Goal: Task Accomplishment & Management: Use online tool/utility

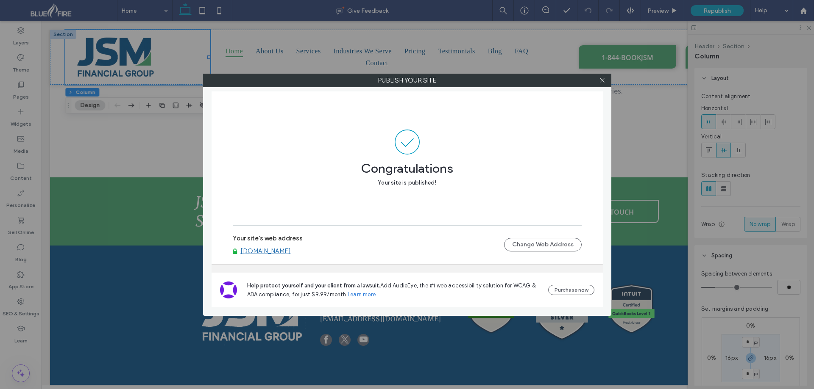
scroll to position [340, 0]
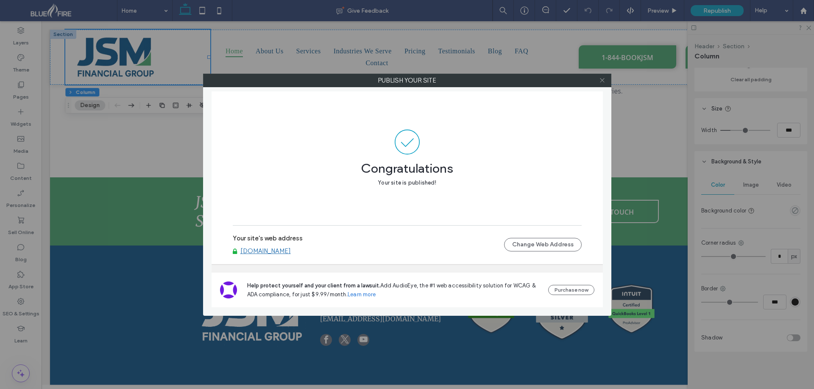
click at [600, 79] on icon at bounding box center [602, 80] width 6 height 6
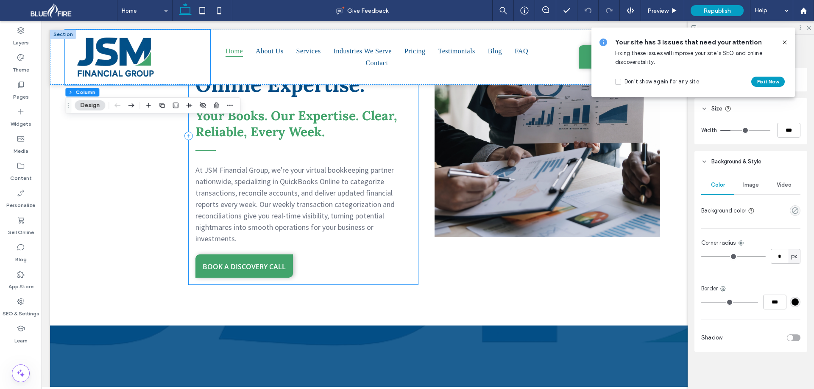
scroll to position [1231, 0]
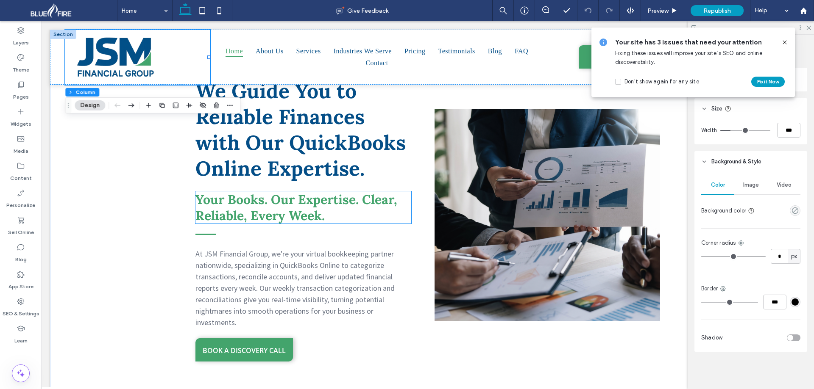
click at [332, 196] on span "Your Books. Our Expertise. Clear, Reliable, Every Week." at bounding box center [296, 208] width 202 height 32
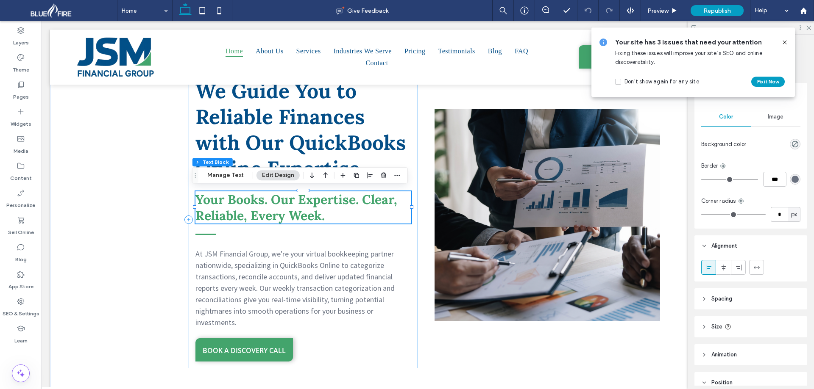
click at [411, 129] on div "We Guide You to Reliable Finances with Our QuickBooks Online Expertise. At JSM …" at bounding box center [304, 219] width 230 height 297
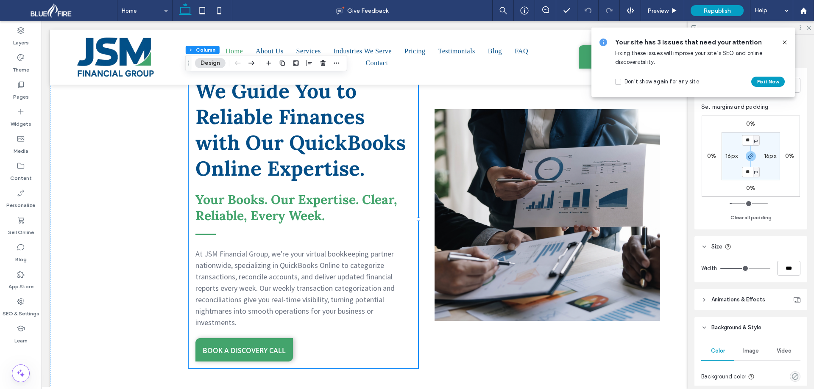
scroll to position [212, 0]
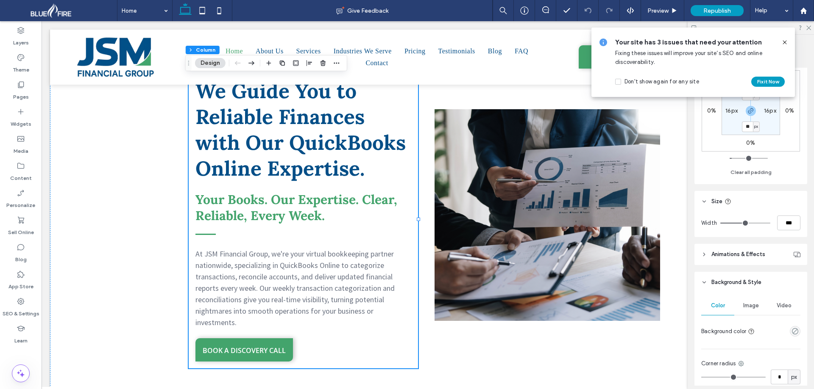
click at [712, 251] on span "Animations & Effects" at bounding box center [738, 254] width 54 height 8
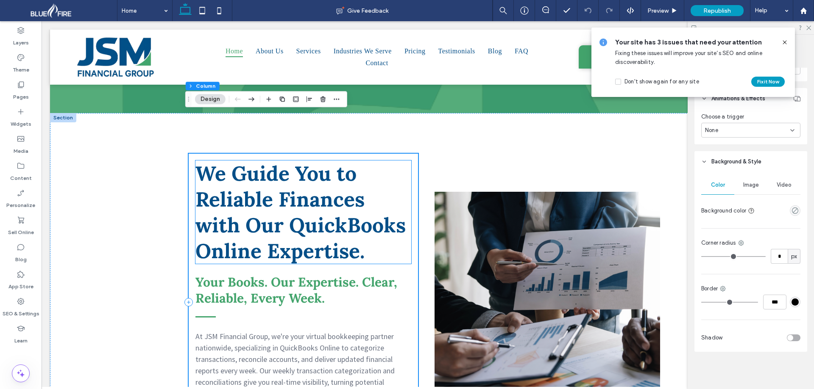
scroll to position [1062, 0]
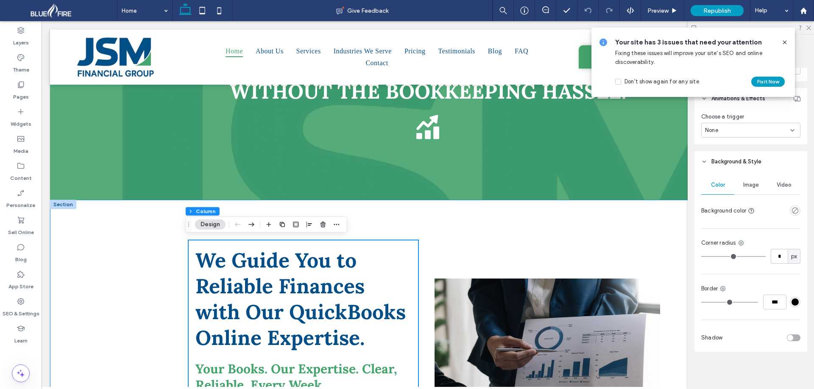
click at [160, 264] on div "We Guide You to Reliable Finances with Our QuickBooks Online Expertise. At JSM …" at bounding box center [427, 389] width 755 height 379
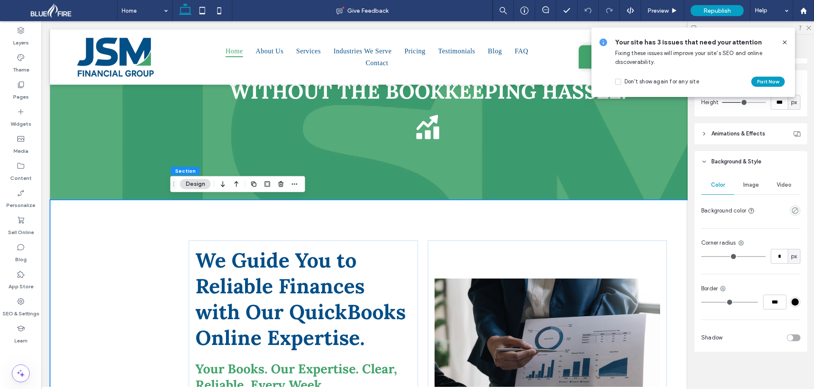
scroll to position [77, 0]
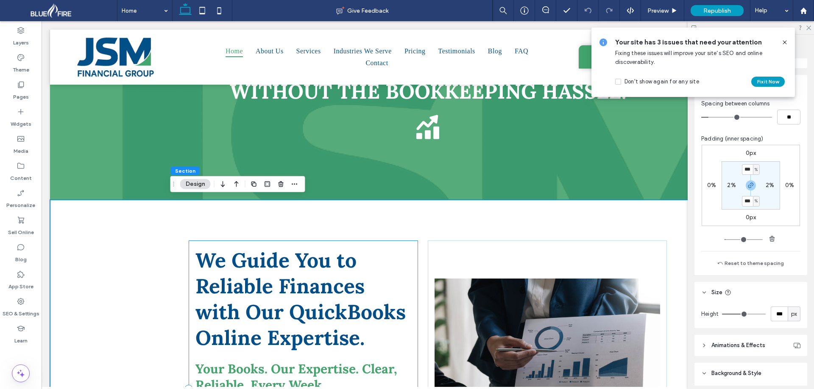
click at [413, 250] on div "We Guide You to Reliable Finances with Our QuickBooks Online Expertise. At JSM …" at bounding box center [304, 389] width 230 height 297
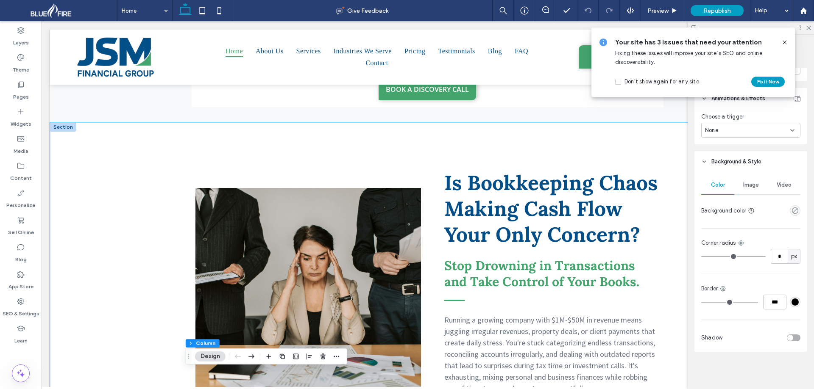
scroll to position [553, 0]
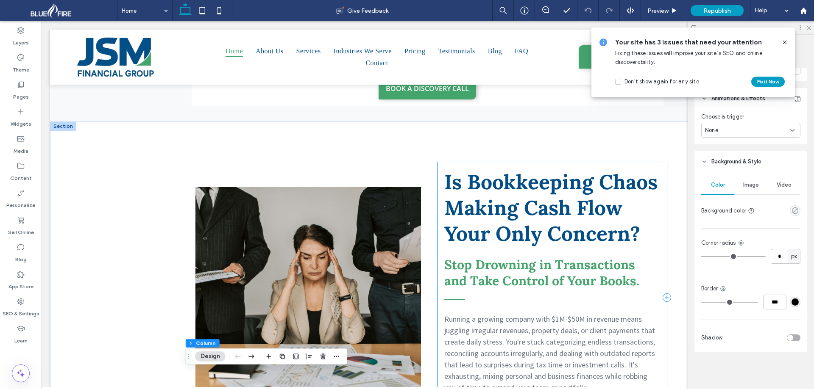
click at [442, 249] on div "Is Bookkeeping Chaos Making Cash Flow Your Only Concern? Stop Drowning in Trans…" at bounding box center [552, 298] width 230 height 272
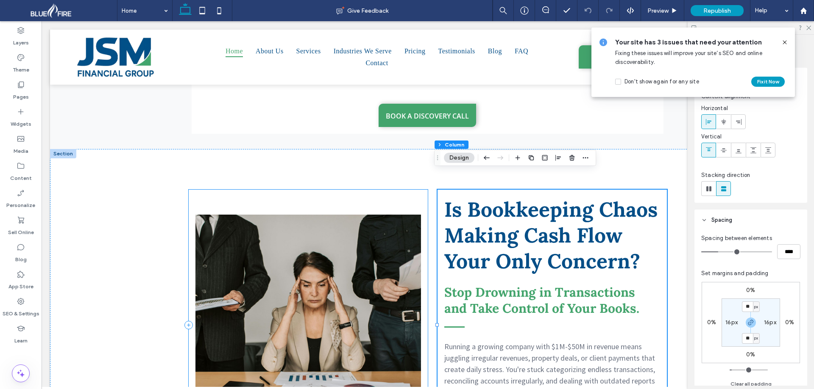
scroll to position [511, 0]
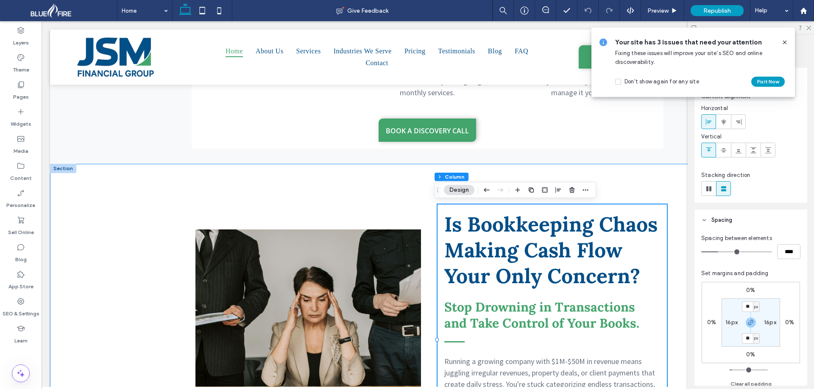
click at [433, 225] on div "Is Bookkeeping Chaos Making Cash Flow Your Only Concern? Stop Drowning in Trans…" at bounding box center [427, 340] width 509 height 353
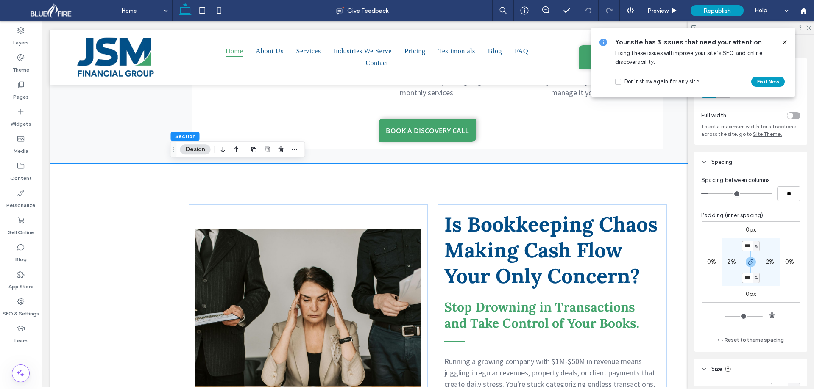
click at [430, 226] on div "Is Bookkeeping Chaos Making Cash Flow Your Only Concern? Stop Drowning in Trans…" at bounding box center [427, 340] width 509 height 353
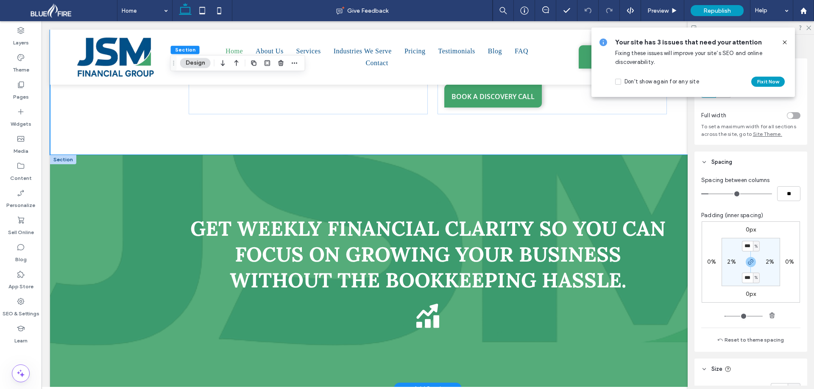
scroll to position [892, 0]
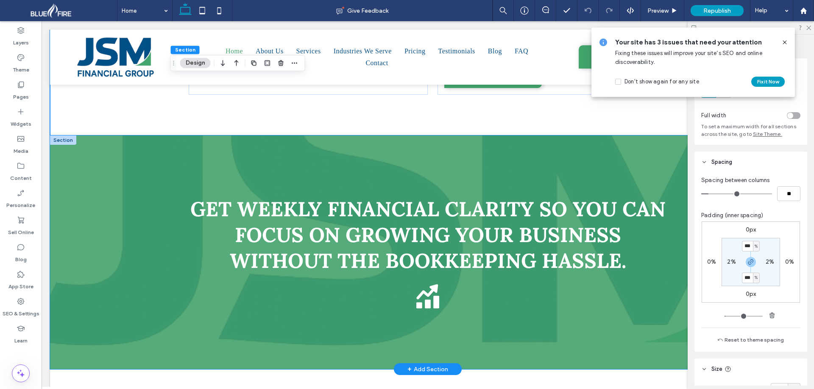
click at [130, 180] on div "Get Weekly Financial Clarity So You Can Focus on Growing Your Business Without …" at bounding box center [427, 253] width 755 height 234
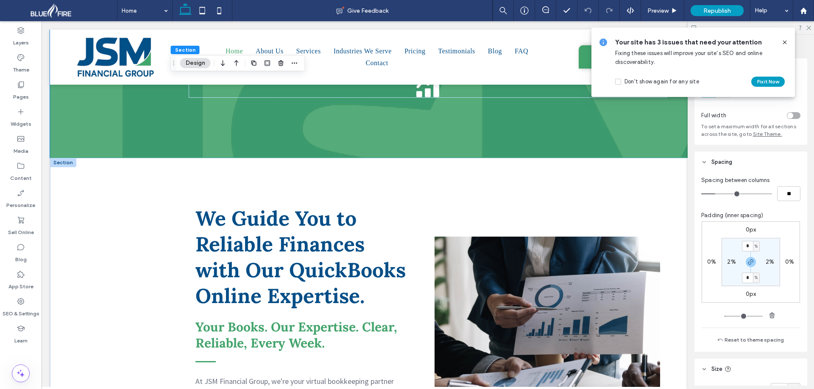
scroll to position [1104, 0]
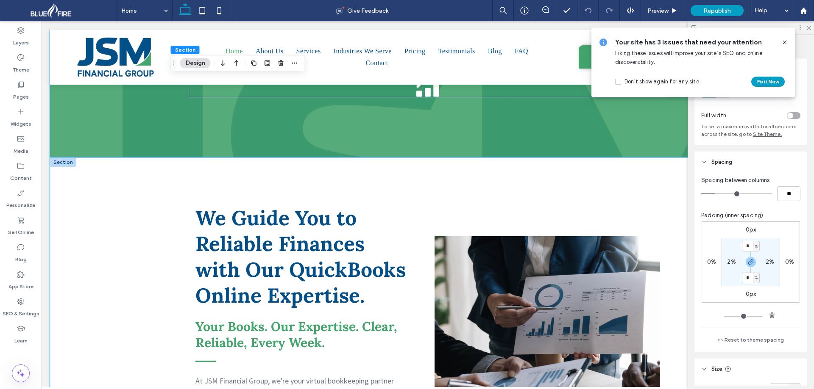
click at [175, 192] on div "We Guide You to Reliable Finances with Our QuickBooks Online Expertise. At JSM …" at bounding box center [427, 347] width 509 height 379
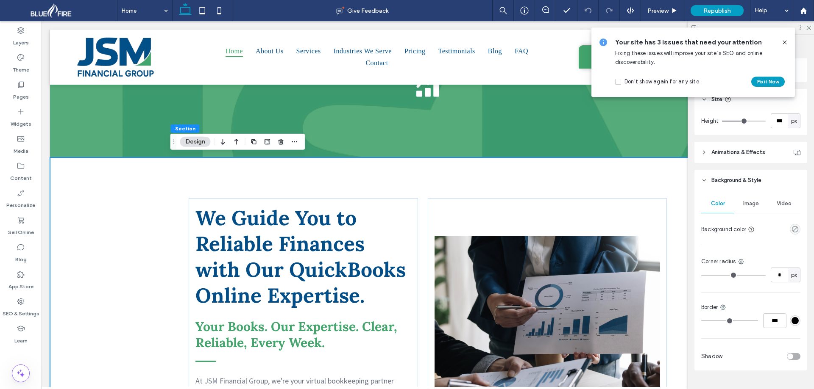
scroll to position [289, 0]
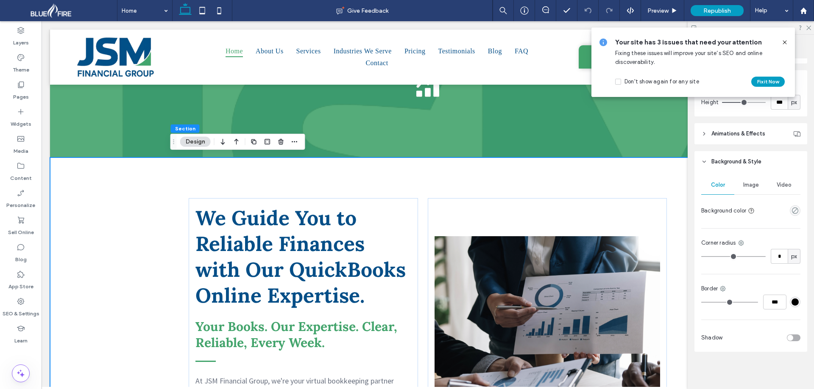
click at [700, 133] on header "Animations & Effects" at bounding box center [750, 133] width 113 height 21
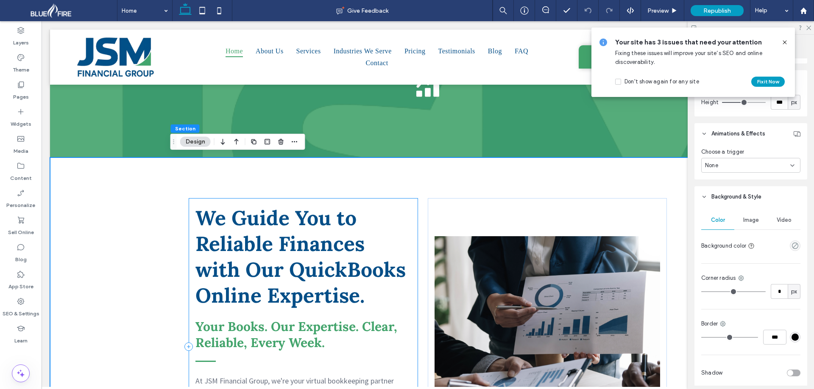
click at [409, 202] on div "We Guide You to Reliable Finances with Our QuickBooks Online Expertise. At JSM …" at bounding box center [304, 346] width 230 height 297
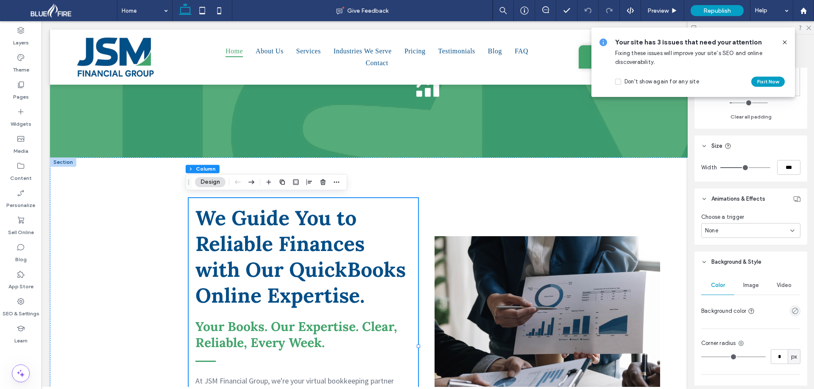
scroll to position [241, 0]
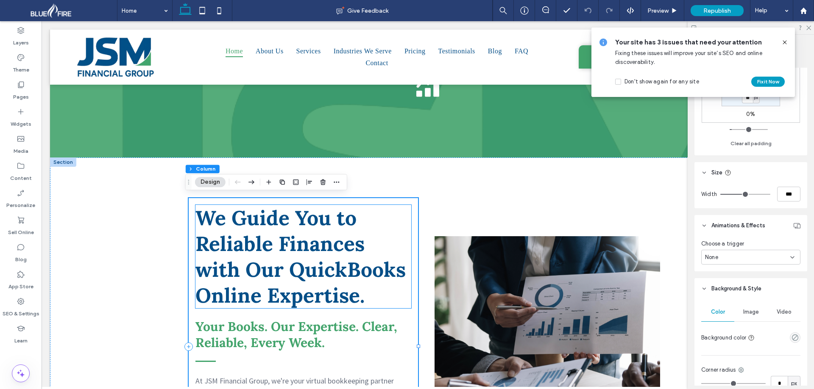
click at [373, 231] on h1 "We Guide You to Reliable Finances with Our QuickBooks Online Expertise." at bounding box center [303, 256] width 216 height 103
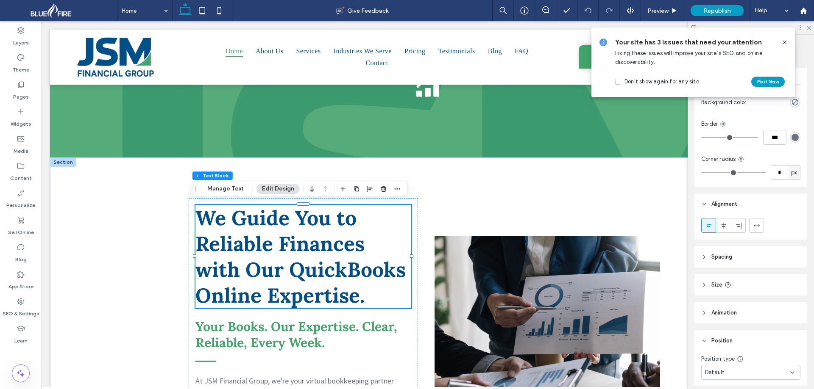
scroll to position [77, 0]
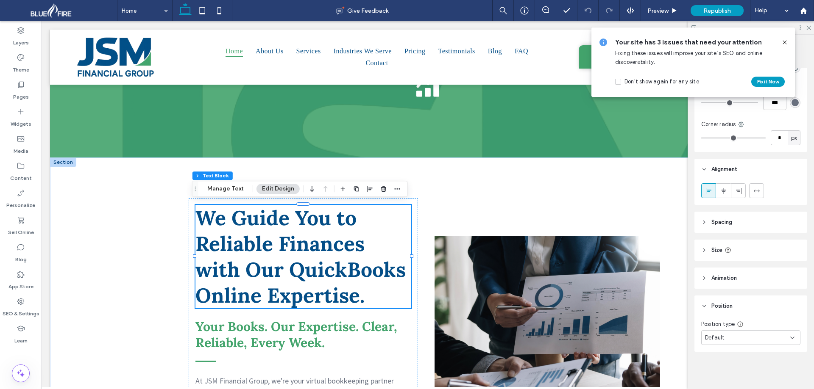
click at [719, 276] on span "Animation" at bounding box center [723, 278] width 25 height 8
click at [24, 32] on use at bounding box center [20, 30] width 7 height 7
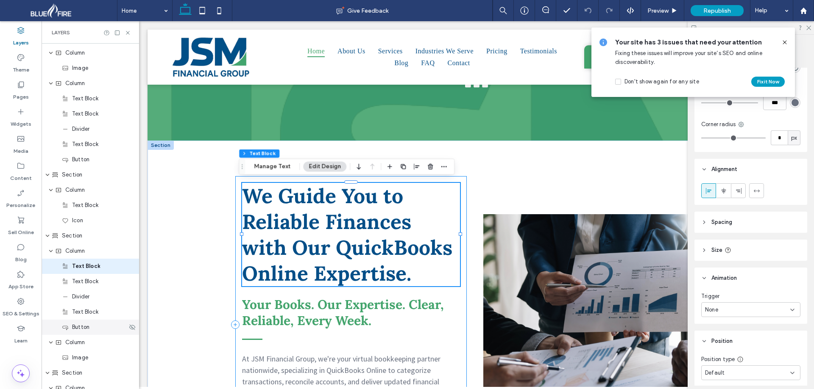
scroll to position [704, 0]
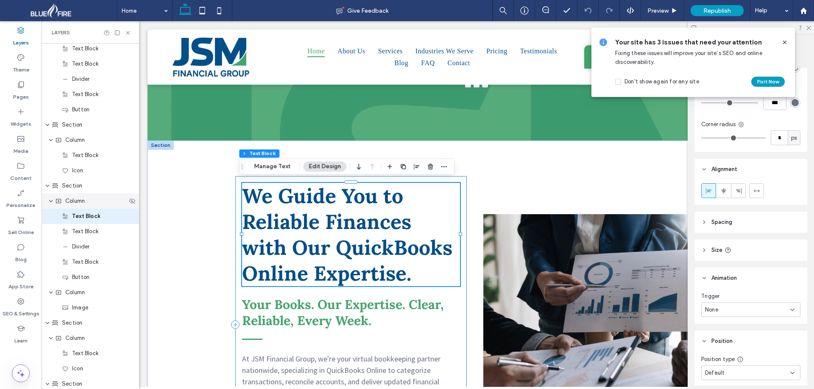
click at [73, 203] on span "Column" at bounding box center [74, 201] width 19 height 8
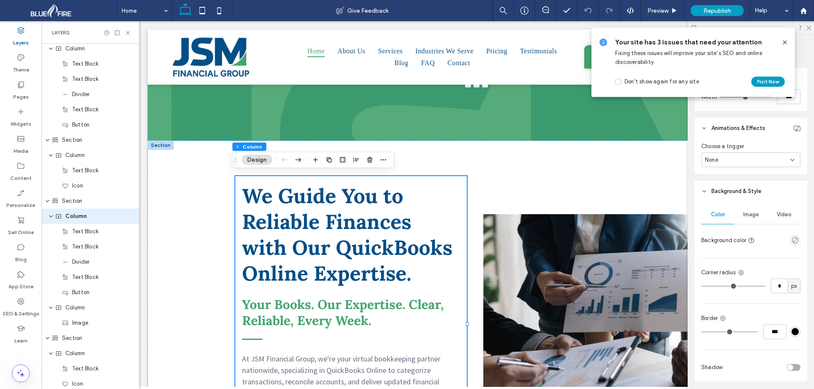
scroll to position [283, 0]
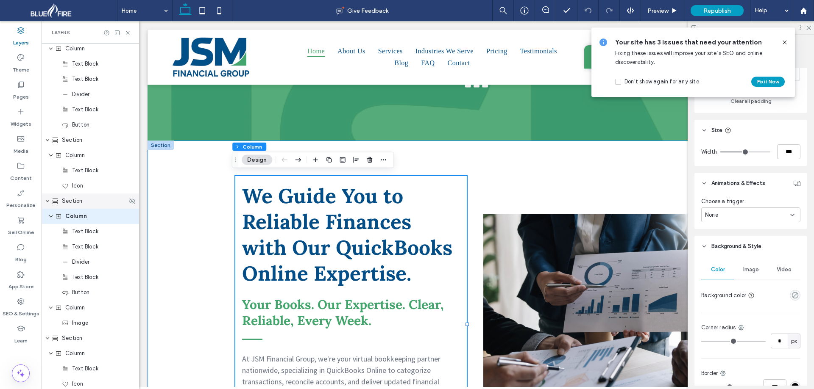
click at [81, 206] on div "Section" at bounding box center [90, 201] width 97 height 15
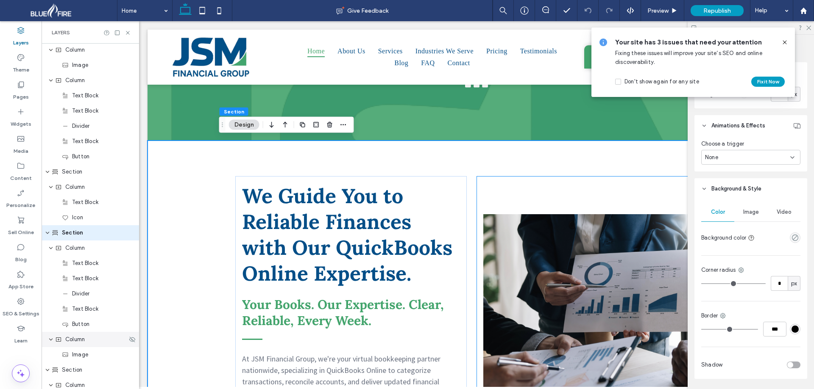
scroll to position [631, 0]
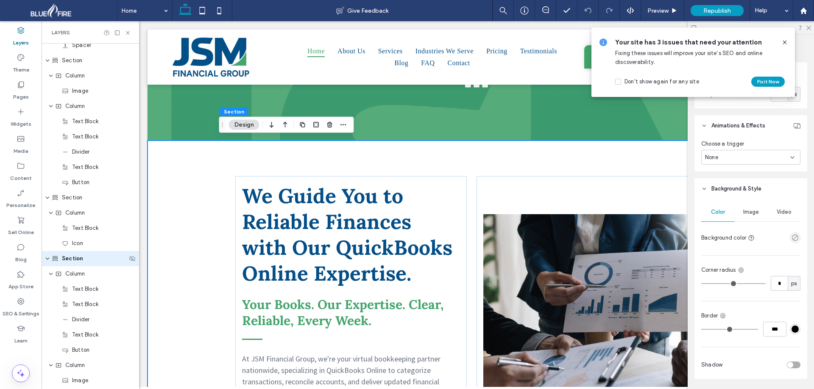
click at [48, 261] on icon "expand Section" at bounding box center [47, 259] width 5 height 7
click at [48, 261] on icon "expand Section" at bounding box center [47, 258] width 7 height 5
click at [75, 277] on span "Column" at bounding box center [74, 274] width 19 height 8
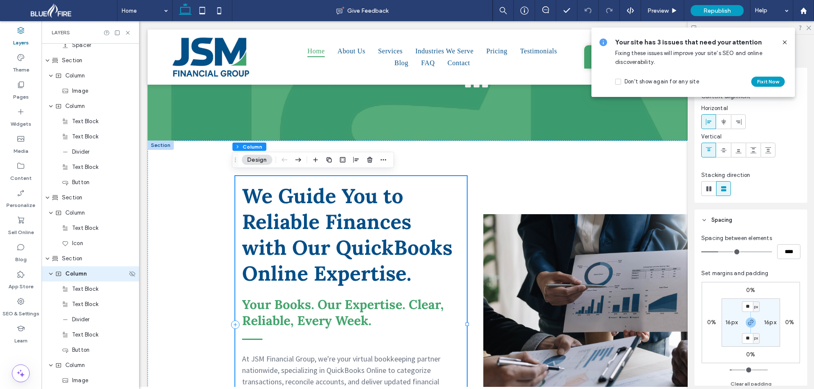
scroll to position [689, 0]
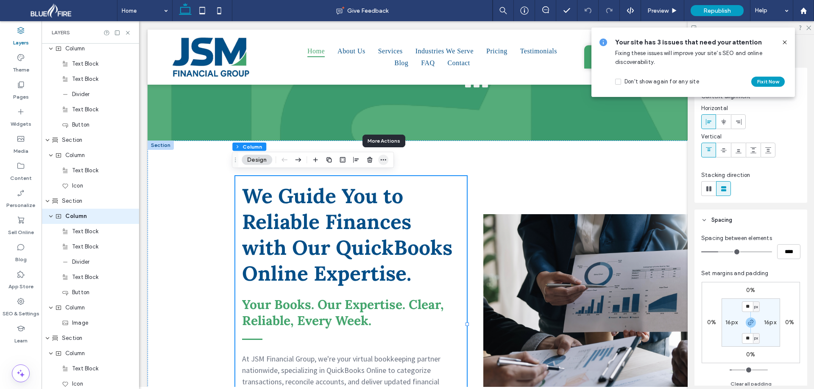
click at [381, 164] on span "button" at bounding box center [383, 160] width 10 height 10
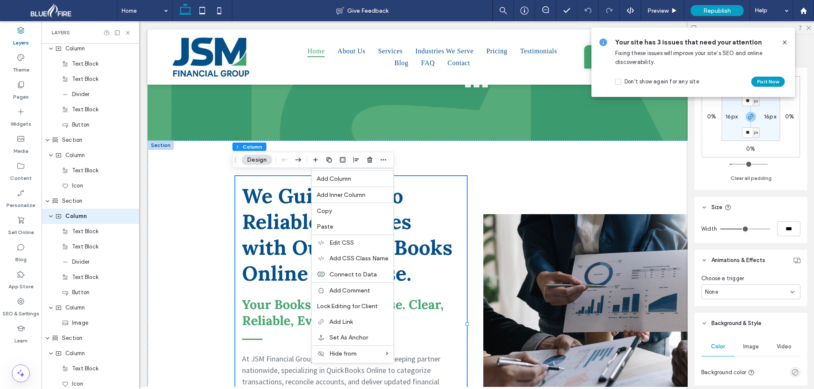
scroll to position [212, 0]
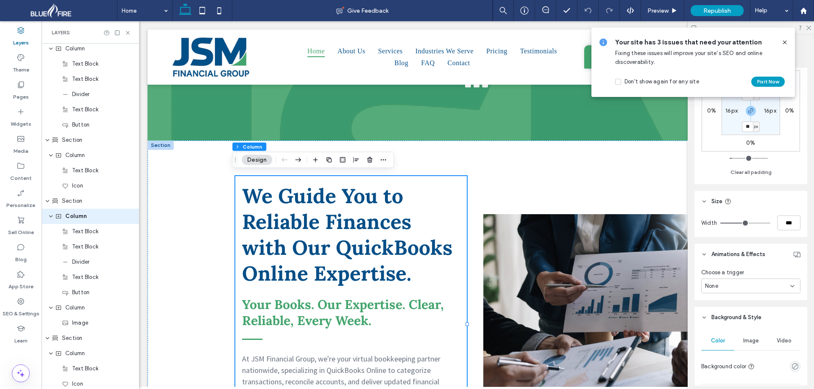
click at [715, 289] on span "None" at bounding box center [711, 286] width 13 height 8
click at [716, 331] on span "Entrance" at bounding box center [717, 331] width 24 height 8
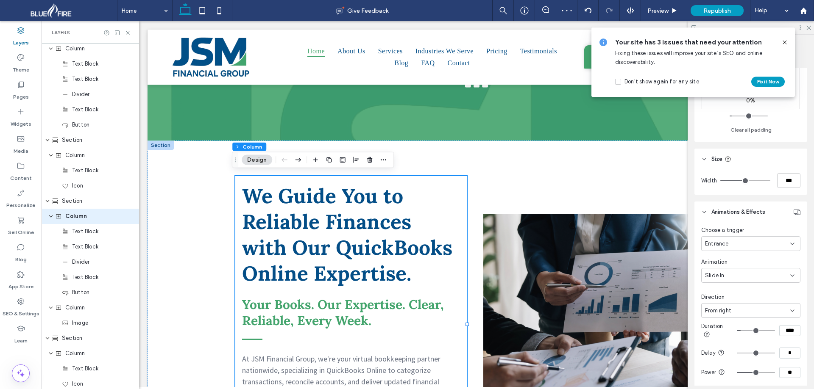
click at [720, 314] on span "From right" at bounding box center [718, 311] width 26 height 8
click at [719, 342] on span "From left" at bounding box center [717, 340] width 24 height 8
drag, startPoint x: 661, startPoint y: 11, endPoint x: 645, endPoint y: 30, distance: 25.3
click at [660, 11] on span "Preview" at bounding box center [657, 10] width 21 height 7
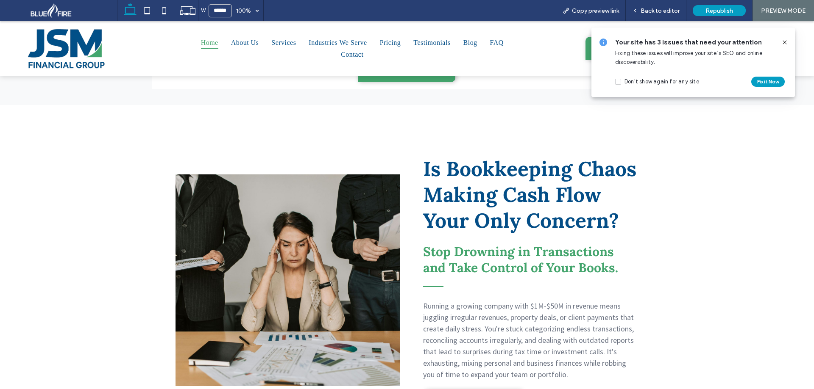
scroll to position [720, 0]
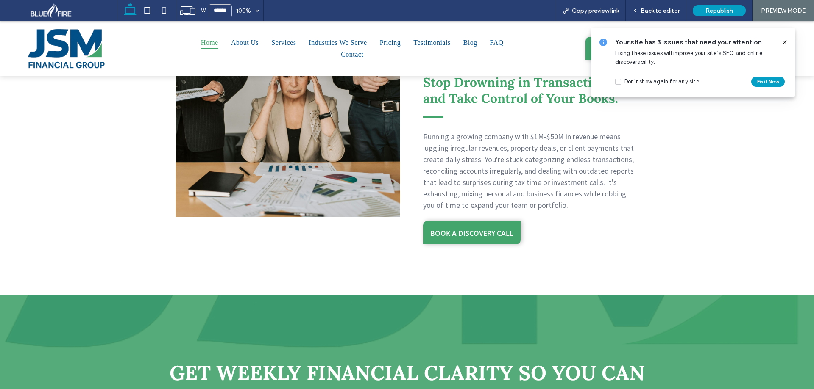
click at [56, 46] on img at bounding box center [65, 49] width 85 height 50
click at [647, 12] on span "Back to editor" at bounding box center [659, 10] width 39 height 7
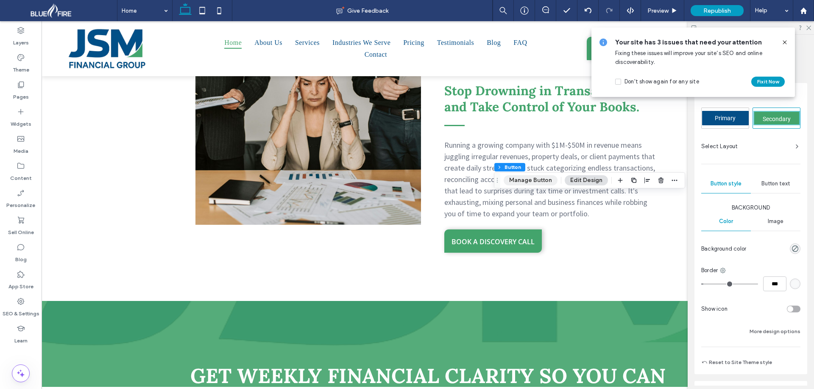
click at [534, 180] on button "Manage Button" at bounding box center [530, 180] width 54 height 10
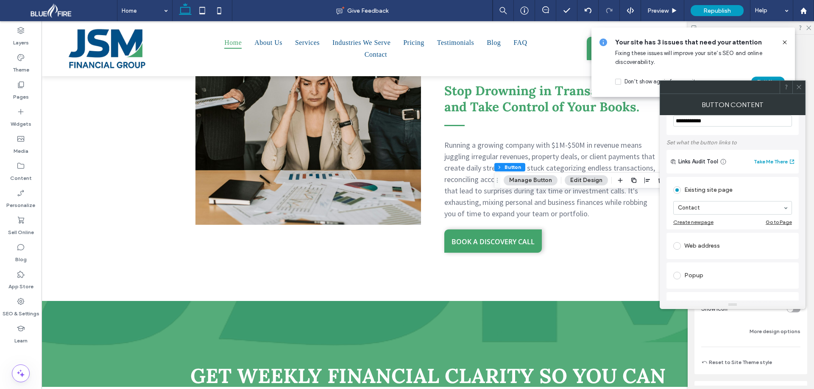
scroll to position [42, 0]
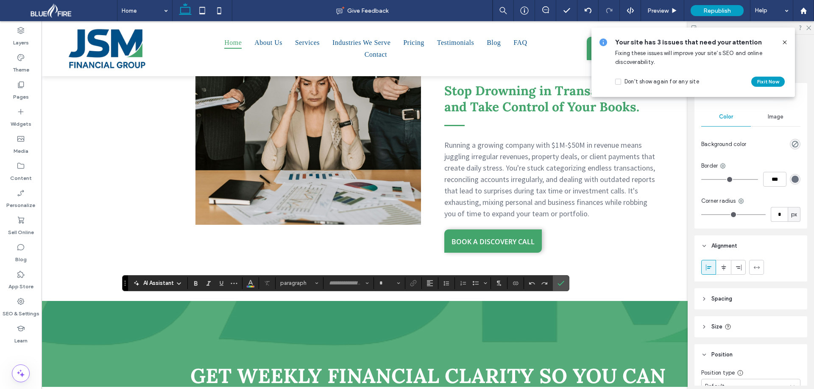
type input "**********"
type input "**"
type input "**********"
type input "**"
type input "*******"
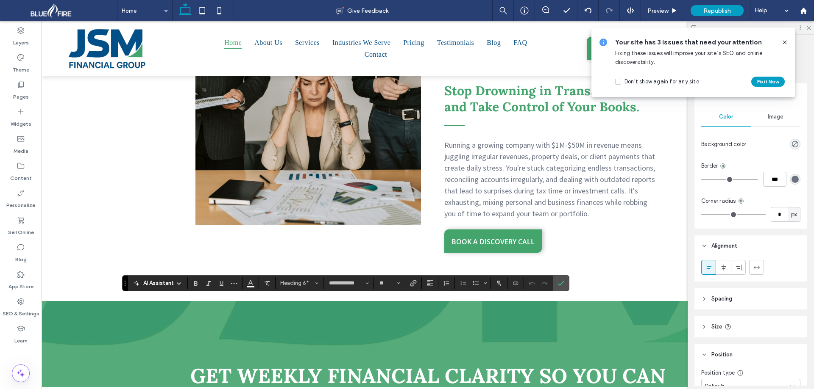
type input "**"
type input "**********"
click at [251, 281] on icon "Color" at bounding box center [250, 282] width 7 height 7
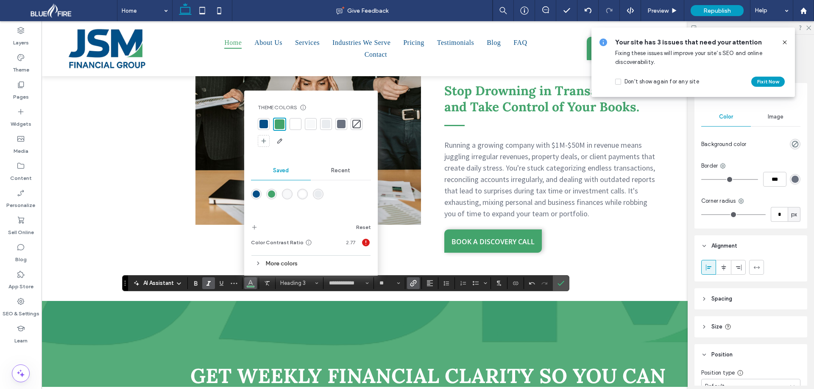
click at [294, 118] on div at bounding box center [295, 124] width 12 height 12
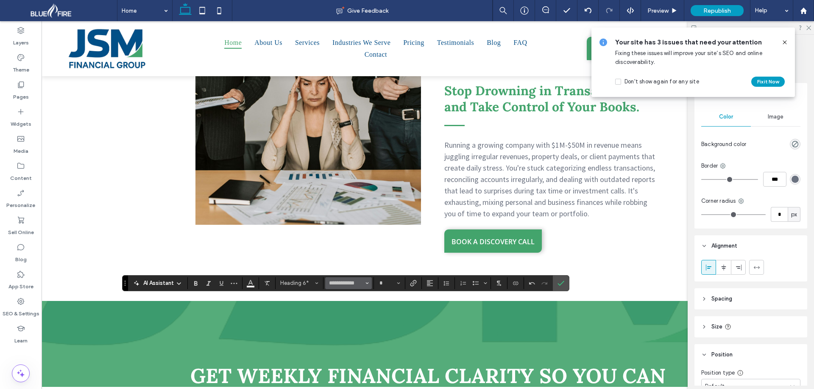
type input "**"
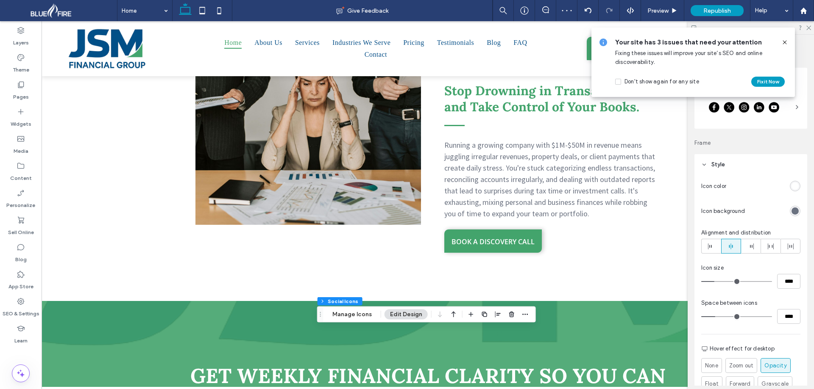
click at [397, 317] on button "Edit Design" at bounding box center [405, 315] width 43 height 10
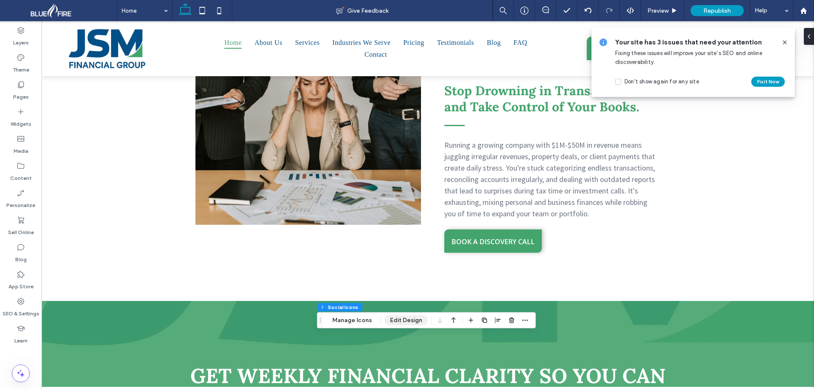
click at [402, 321] on button "Edit Design" at bounding box center [405, 321] width 43 height 10
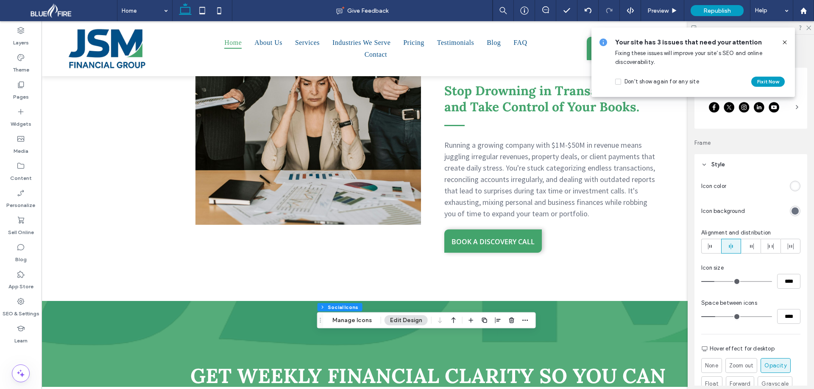
click at [791, 209] on div "rgb(107, 114, 128)" at bounding box center [794, 211] width 7 height 7
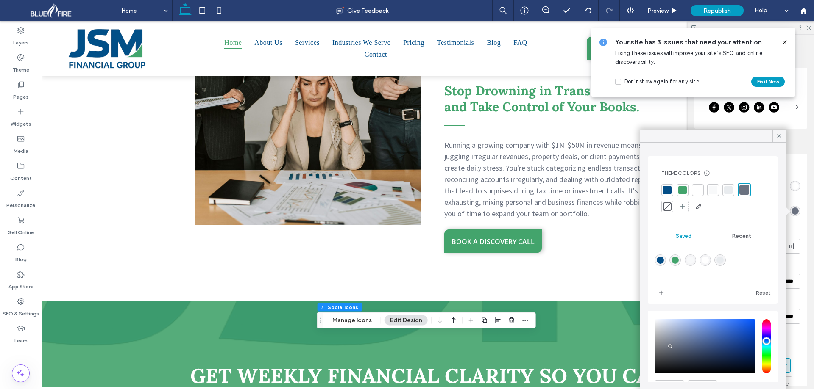
click at [796, 165] on header "Style" at bounding box center [750, 164] width 113 height 21
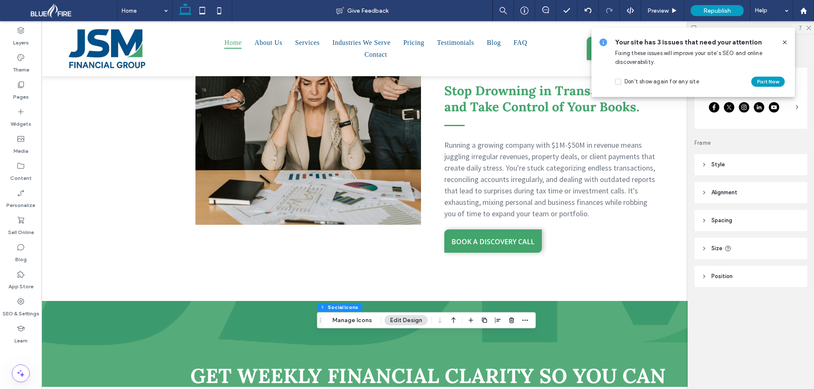
click at [720, 162] on span "Style" at bounding box center [718, 165] width 14 height 8
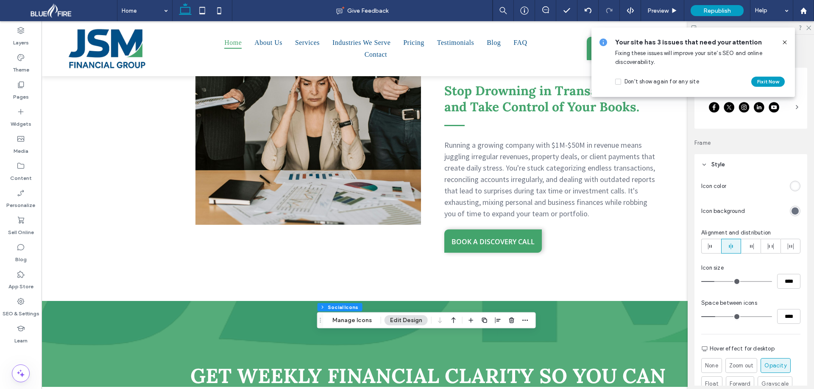
click at [792, 212] on div "rgb(107, 114, 128)" at bounding box center [794, 211] width 7 height 7
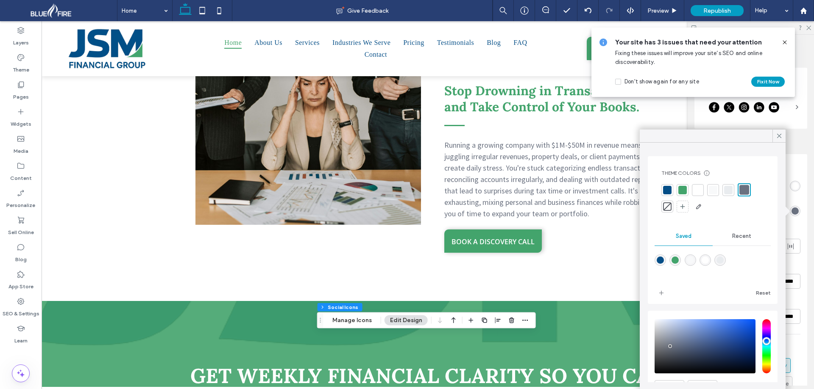
click at [695, 189] on div at bounding box center [697, 190] width 8 height 8
click at [712, 190] on div at bounding box center [714, 190] width 8 height 8
click at [791, 189] on div "rgb(255, 255, 255)" at bounding box center [794, 186] width 7 height 7
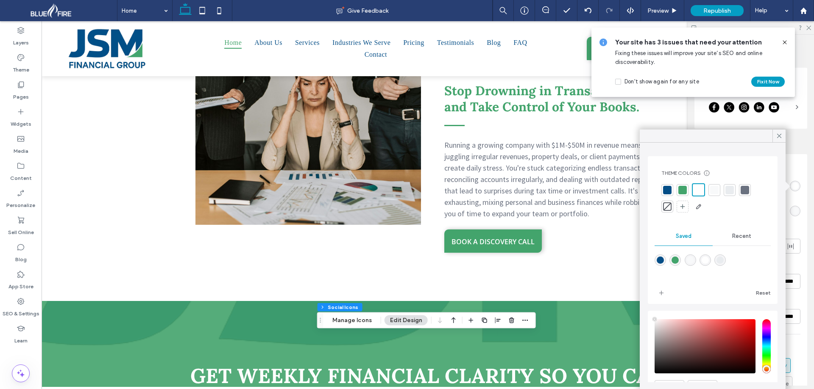
click at [685, 190] on div at bounding box center [682, 190] width 8 height 8
click at [669, 191] on div at bounding box center [667, 190] width 8 height 8
click at [787, 217] on div at bounding box center [774, 211] width 52 height 15
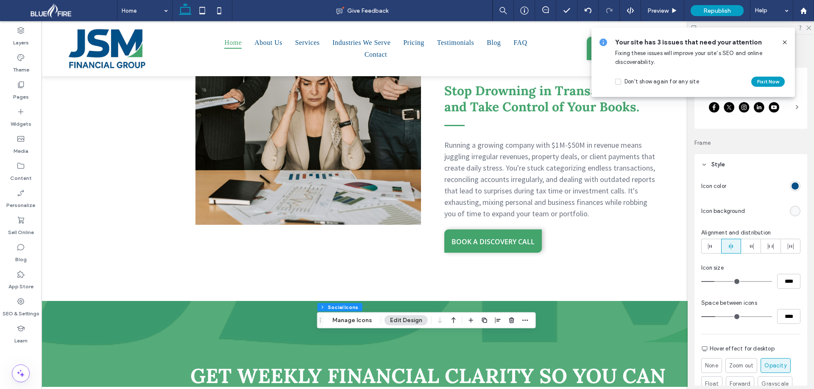
click at [791, 213] on div "rgb(248, 249, 250)" at bounding box center [794, 211] width 7 height 7
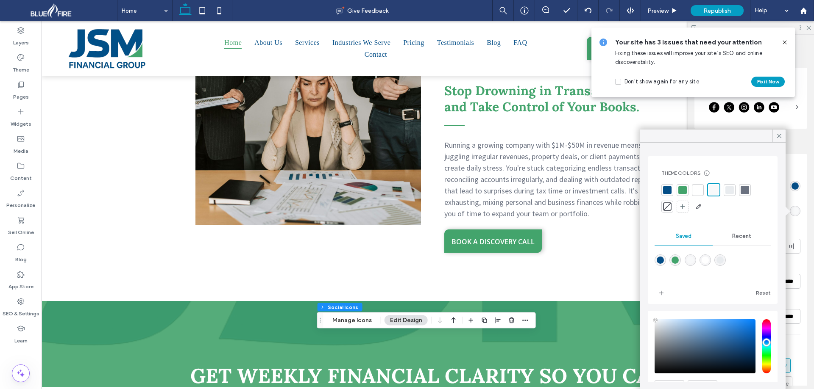
click at [683, 189] on div at bounding box center [682, 190] width 8 height 8
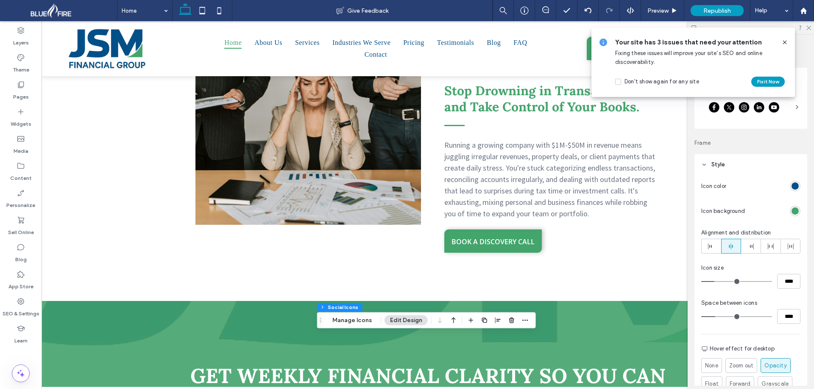
click at [791, 187] on div "rgb(4, 78, 135)" at bounding box center [794, 186] width 7 height 7
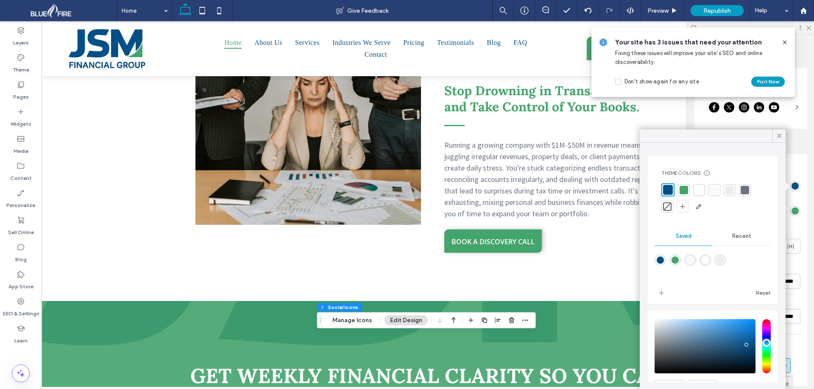
click at [700, 190] on div at bounding box center [699, 190] width 8 height 8
drag, startPoint x: 700, startPoint y: 190, endPoint x: 689, endPoint y: 192, distance: 11.1
drag, startPoint x: 689, startPoint y: 192, endPoint x: 669, endPoint y: 192, distance: 20.8
click at [669, 192] on div at bounding box center [667, 190] width 8 height 8
click at [792, 211] on div "rgb(67, 164, 108)" at bounding box center [794, 211] width 7 height 7
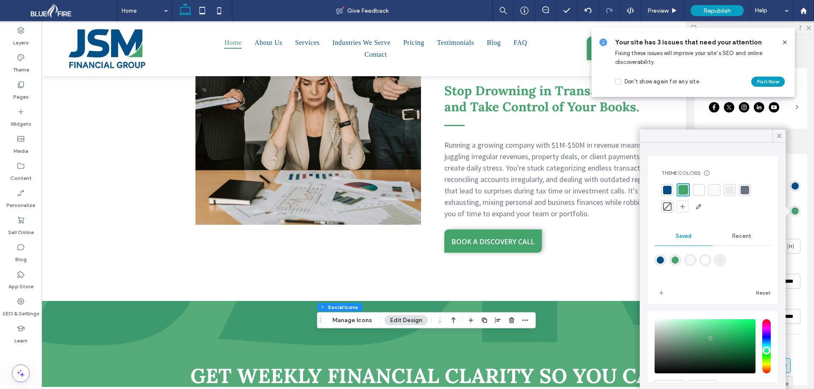
click at [698, 189] on div at bounding box center [699, 190] width 8 height 8
click at [714, 192] on div at bounding box center [714, 190] width 8 height 8
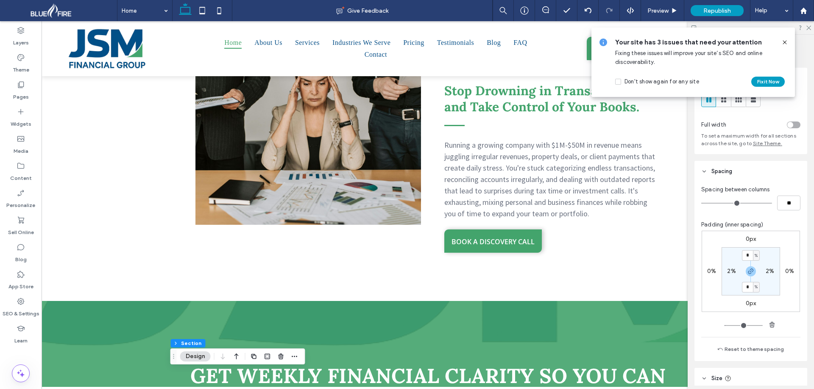
click at [784, 42] on icon at bounding box center [784, 42] width 7 height 7
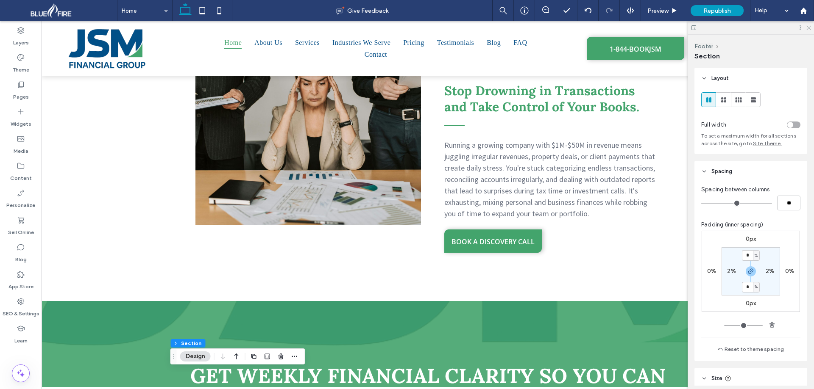
click at [807, 28] on icon at bounding box center [808, 28] width 6 height 6
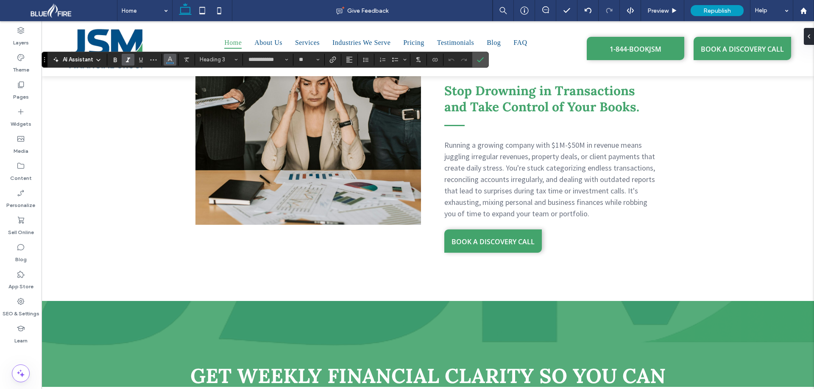
click at [169, 61] on icon "Color" at bounding box center [170, 59] width 7 height 7
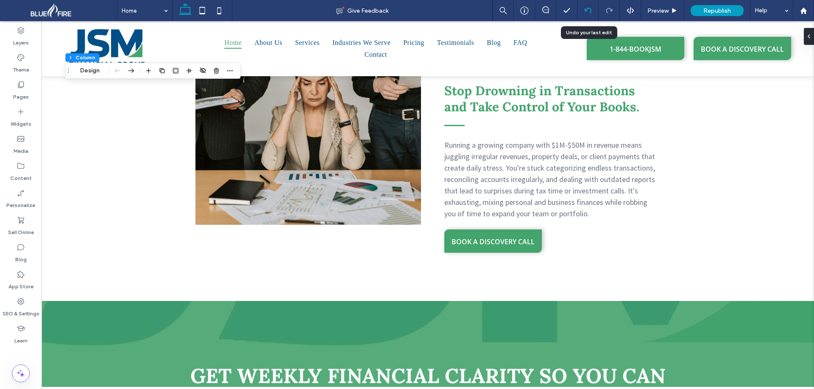
click at [586, 11] on use at bounding box center [587, 11] width 7 height 6
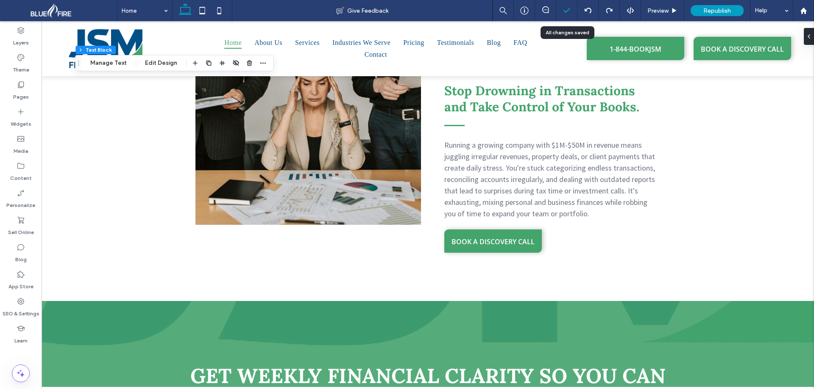
click at [563, 13] on icon at bounding box center [566, 10] width 8 height 8
click at [564, 14] on icon at bounding box center [566, 10] width 8 height 8
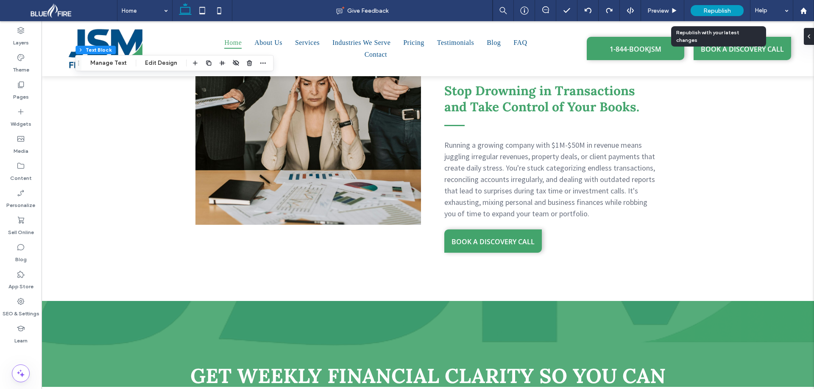
click at [712, 13] on span "Republish" at bounding box center [717, 10] width 28 height 7
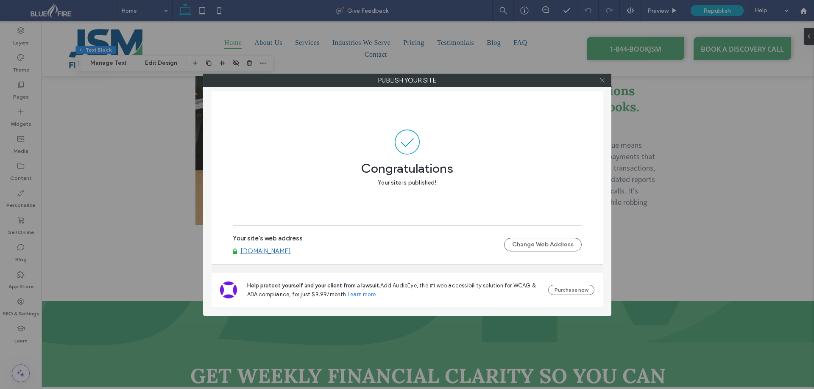
click at [599, 81] on icon at bounding box center [602, 80] width 6 height 6
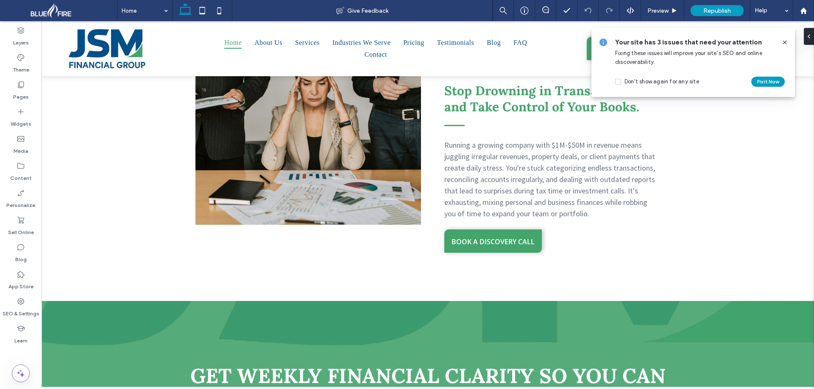
type input "**"
type input "***"
type input "**"
type input "*****"
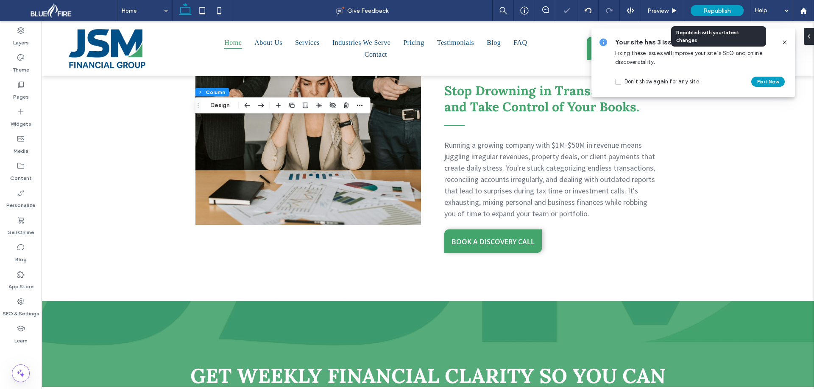
click at [718, 10] on span "Republish" at bounding box center [717, 10] width 28 height 7
